Goal: Information Seeking & Learning: Learn about a topic

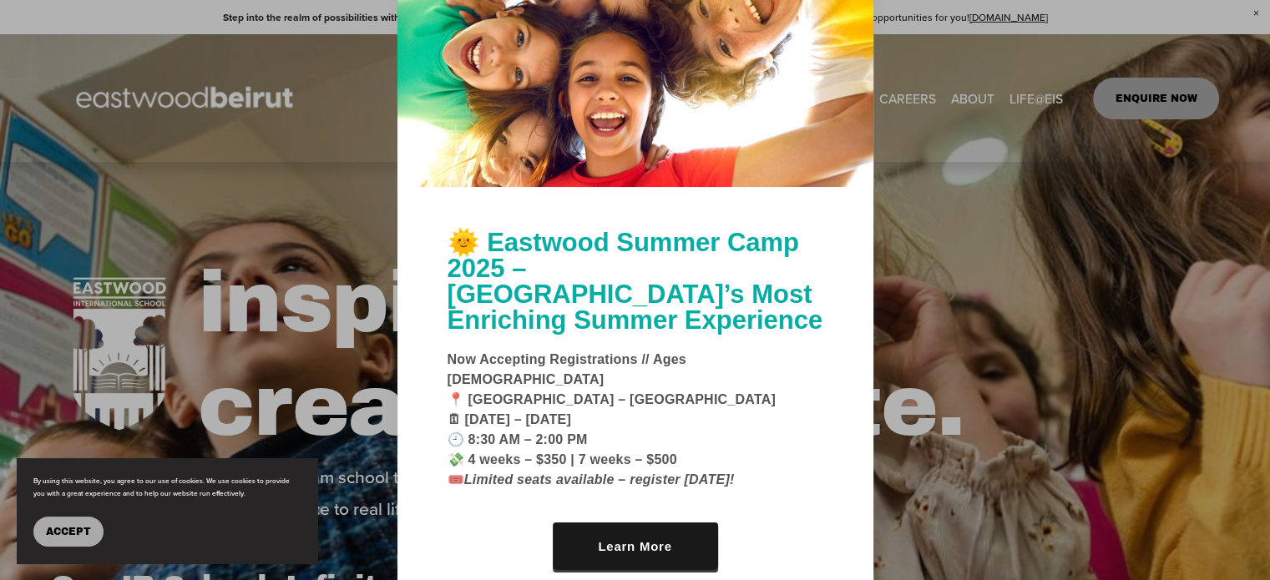
click at [825, 233] on div "🌞 Eastwood Summer Camp 2025 – Beirut’s Most Enriching Summer Experience Now Acc…" at bounding box center [636, 409] width 476 height 444
click at [69, 530] on span "Accept" at bounding box center [68, 532] width 45 height 12
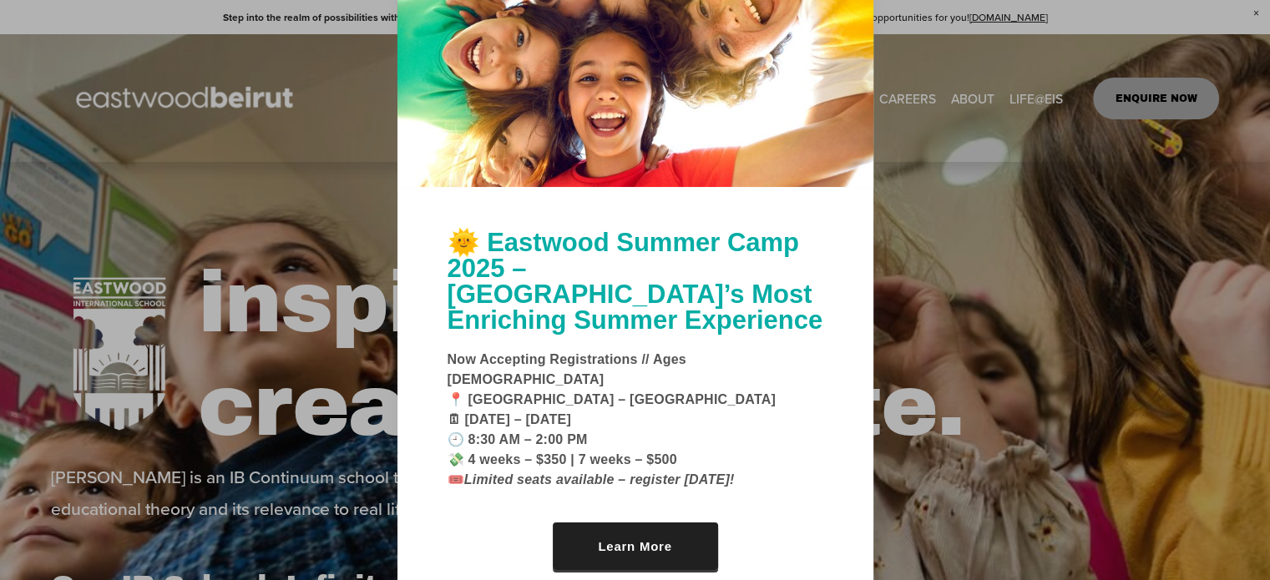
click at [652, 532] on link "Learn More" at bounding box center [635, 547] width 165 height 48
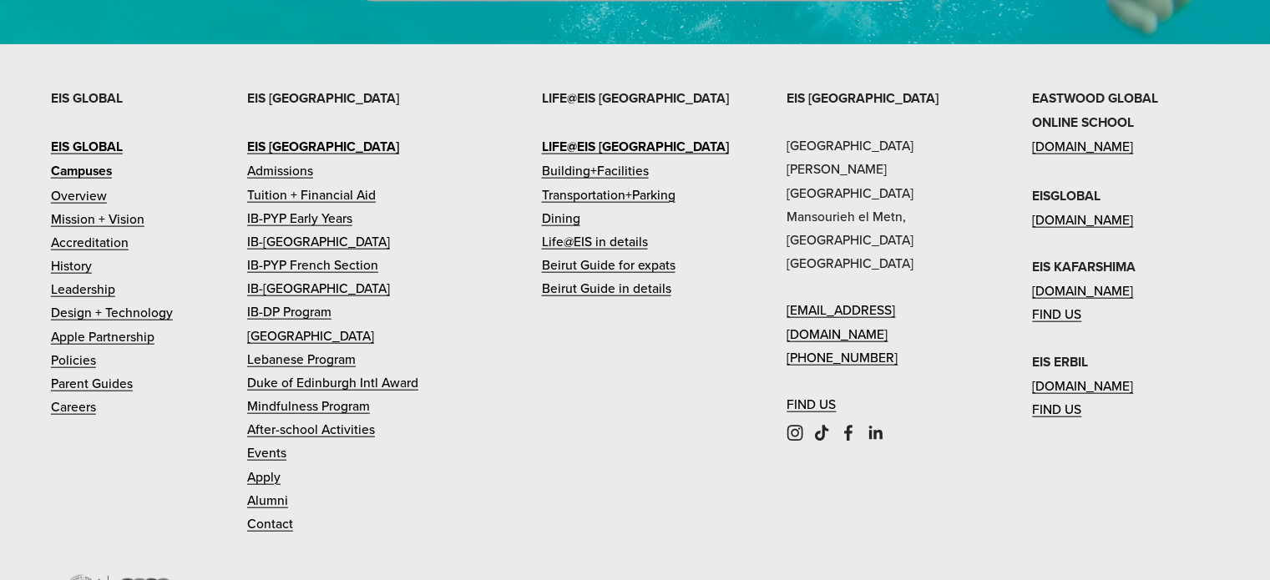
scroll to position [3822, 0]
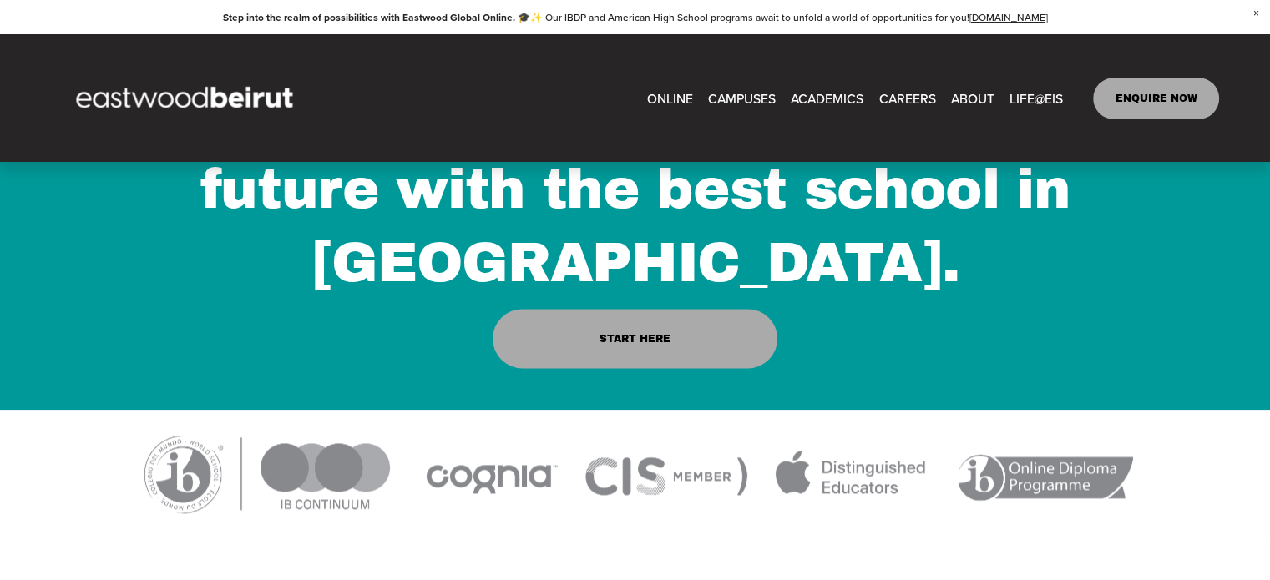
scroll to position [1831, 0]
